Goal: Task Accomplishment & Management: Use online tool/utility

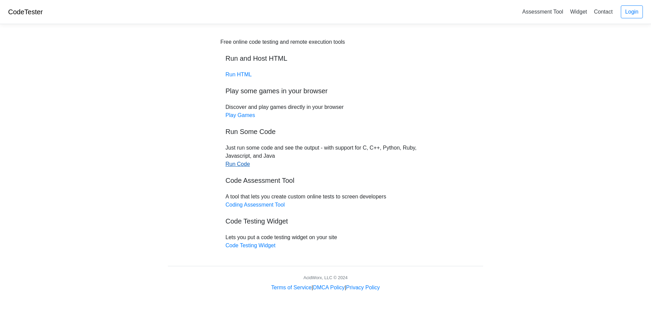
click at [238, 165] on link "Run Code" at bounding box center [237, 164] width 24 height 6
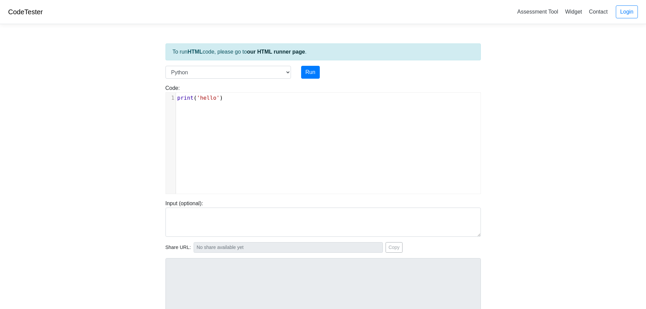
click at [282, 103] on div "xxxxxxxxxx 1 print ( 'hello' )" at bounding box center [328, 148] width 325 height 111
type textarea "print('hello')"
drag, startPoint x: 200, startPoint y: 94, endPoint x: 175, endPoint y: 93, distance: 25.1
click at [175, 93] on div "x 1 print ( 'hello' )" at bounding box center [328, 148] width 325 height 111
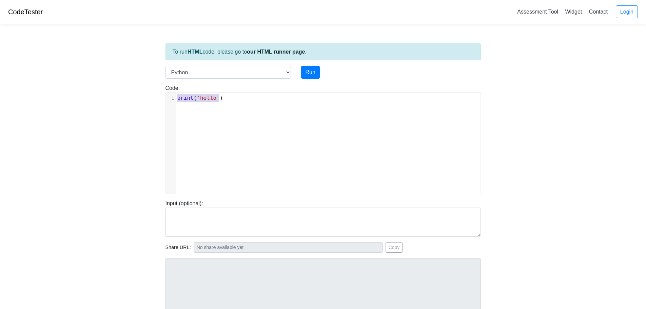
scroll to position [48, 0]
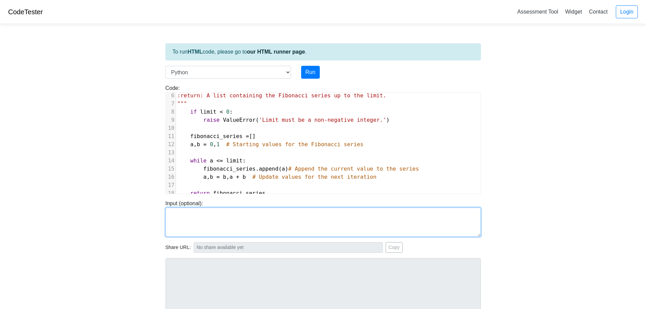
click at [228, 216] on textarea at bounding box center [322, 221] width 315 height 29
paste textarea "if __name__ == '__main__': try: limit = 10 series = generate_fibonacci_series(l…"
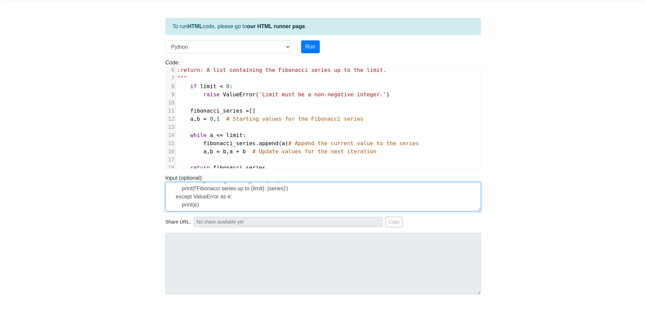
scroll to position [28, 0]
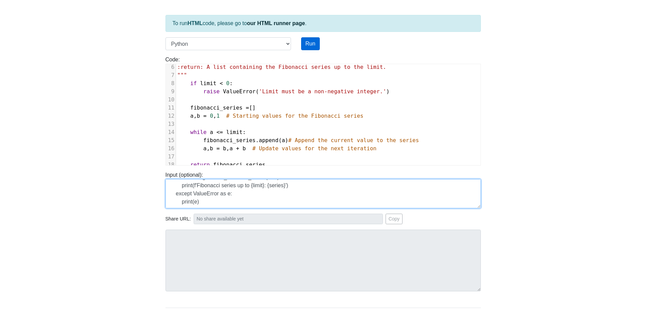
type textarea "if __name__ == '__main__': try: limit = 10 series = generate_fibonacci_series(l…"
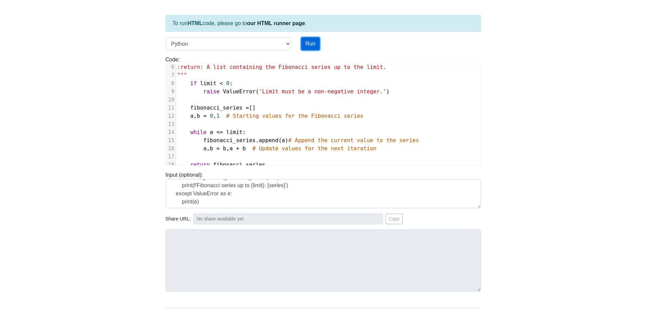
click at [315, 39] on button "Run" at bounding box center [310, 43] width 19 height 13
type input "[URL][DOMAIN_NAME]"
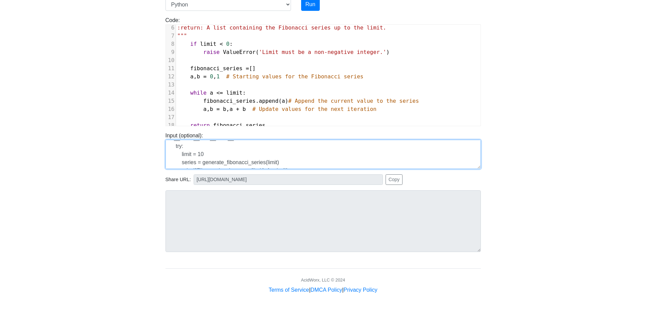
scroll to position [0, 0]
drag, startPoint x: 207, startPoint y: 165, endPoint x: 150, endPoint y: 133, distance: 65.2
click at [150, 133] on body "CodeTester Assessment Tool Widget Contact Login To run HTML code, please go to …" at bounding box center [323, 113] width 646 height 362
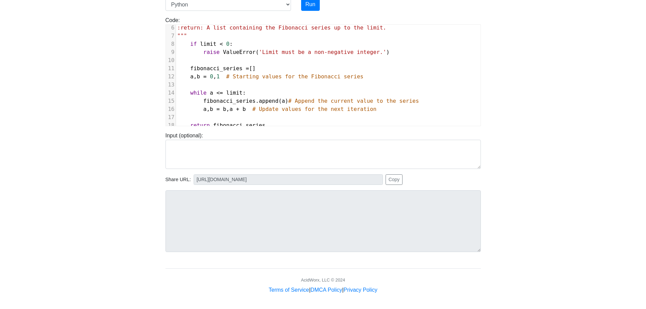
click at [276, 121] on pre "return fibonacci_series" at bounding box center [328, 125] width 304 height 8
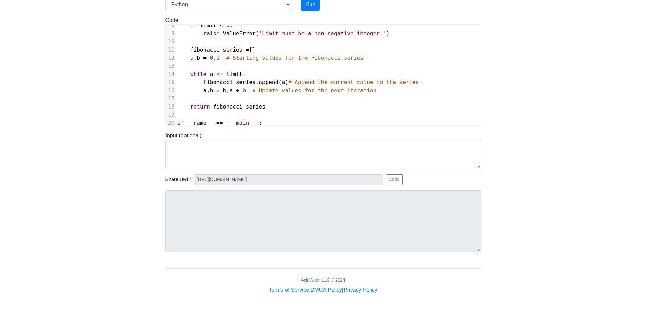
scroll to position [12, 0]
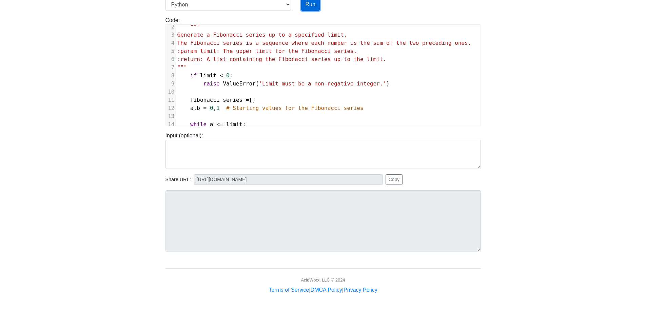
click at [312, 3] on button "Run" at bounding box center [310, 4] width 19 height 13
type input "[URL][DOMAIN_NAME]"
type textarea "Stdout: Fibonacci series up to 10: [0, 1, 1, 2, 3, 5, 8]"
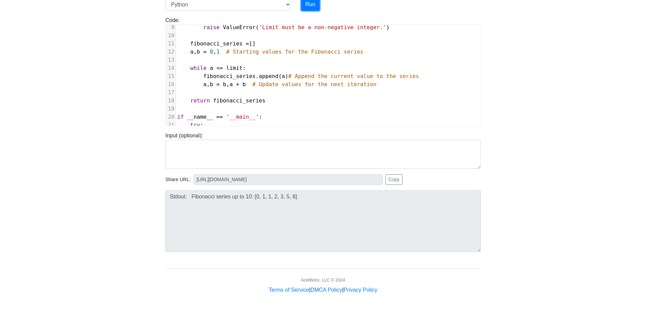
scroll to position [101, 0]
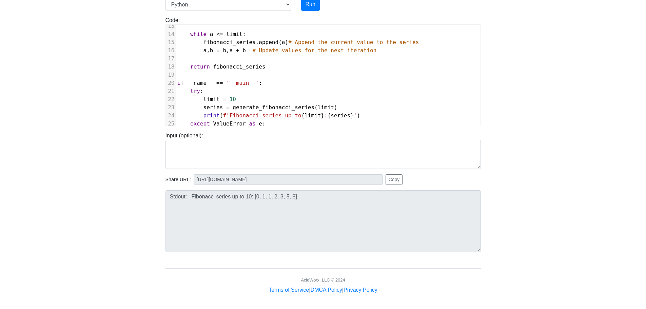
click at [229, 98] on span "10" at bounding box center [232, 99] width 6 height 6
type textarea "2"
click at [308, 7] on button "Run" at bounding box center [310, 4] width 19 height 13
type input "[URL][DOMAIN_NAME]"
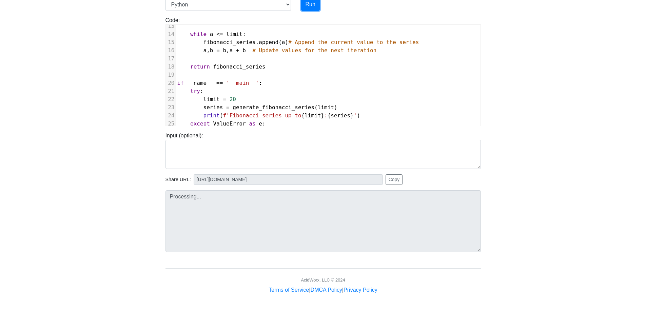
type textarea "Stdout: Fibonacci series up to 20: [0, 1, 1, 2, 3, 5, 8, 13]"
